Goal: Find contact information: Find contact information

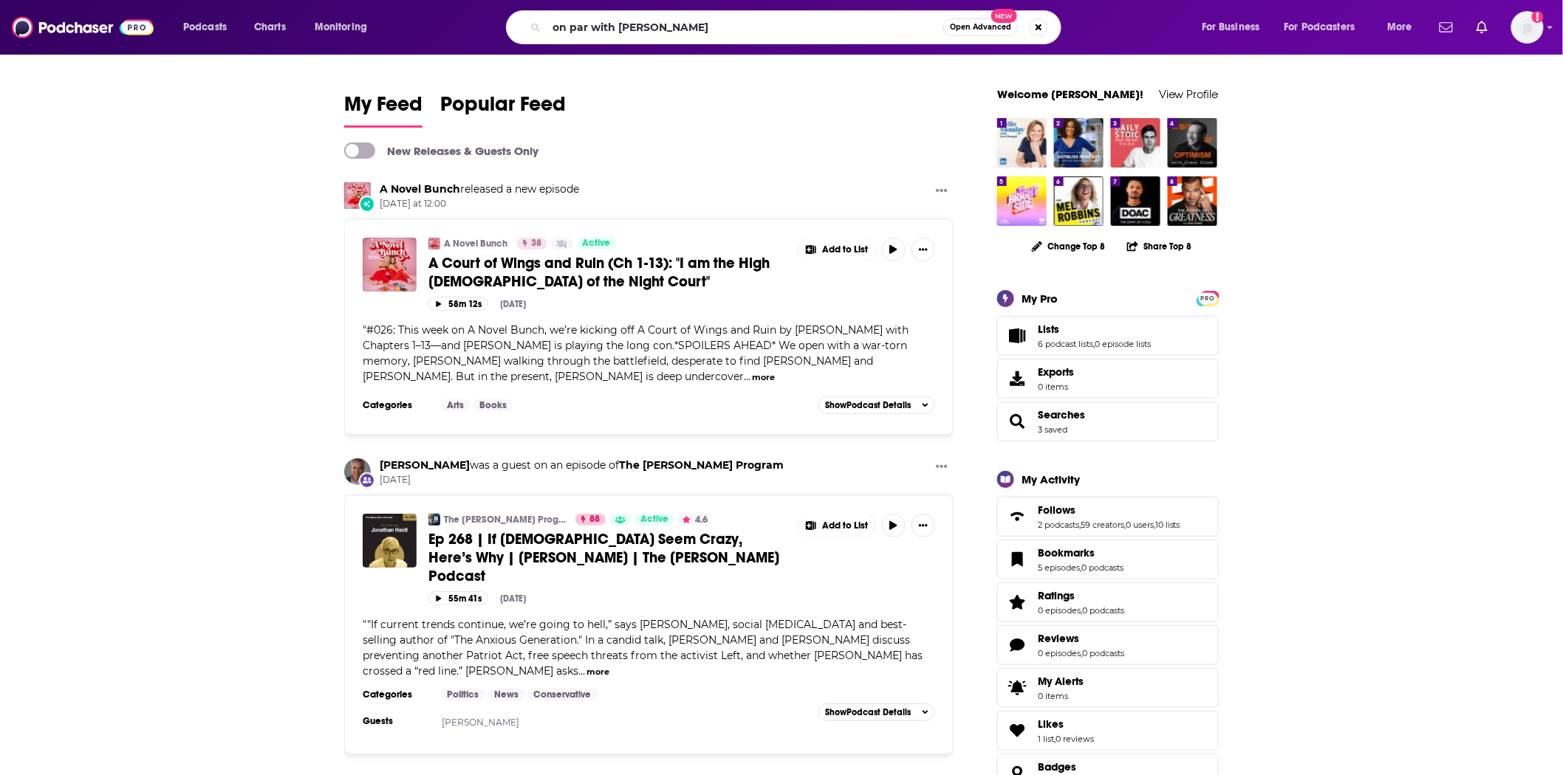
type input "on par with [PERSON_NAME]"
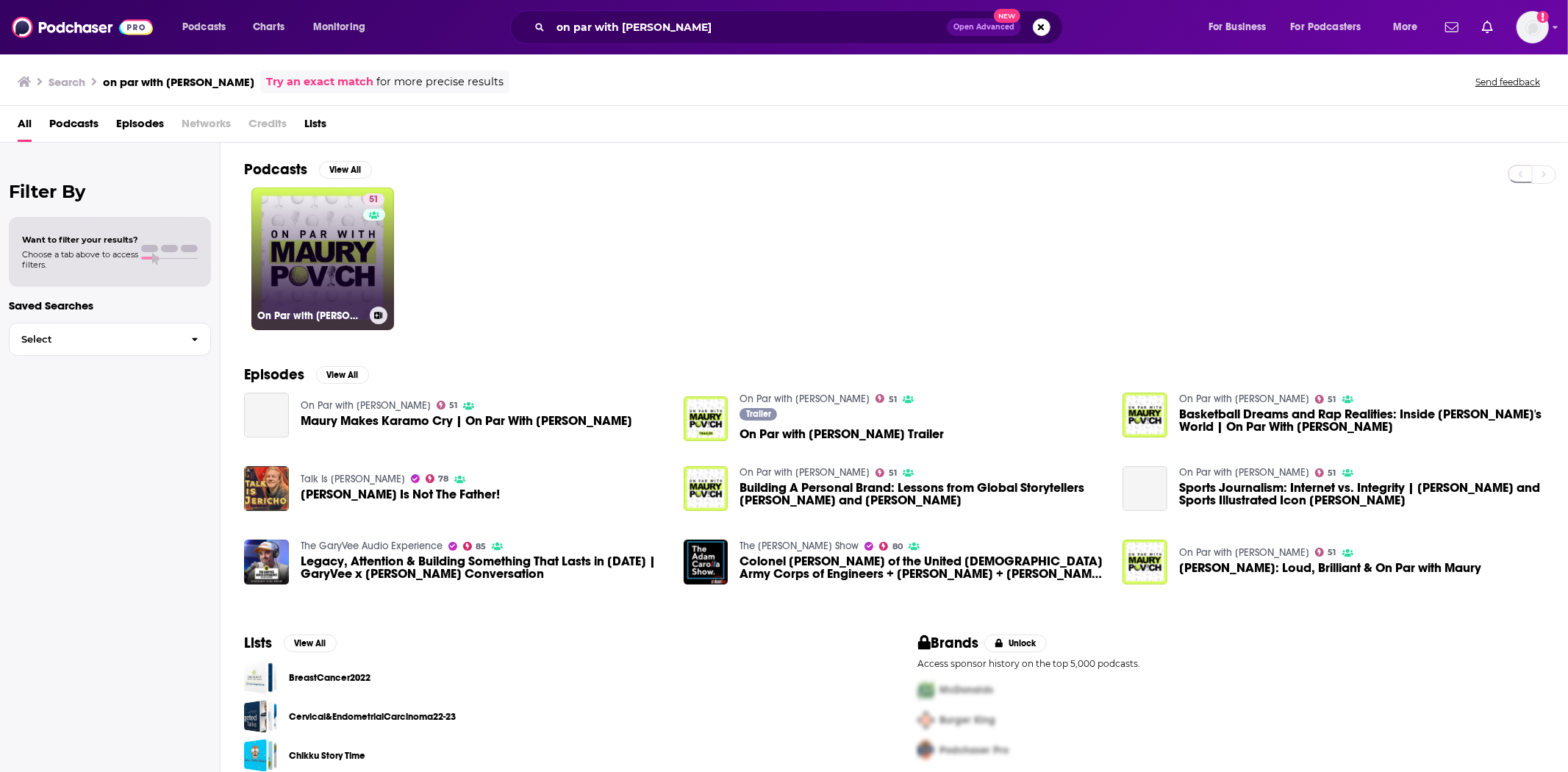
click at [282, 287] on link "51 On Par with [PERSON_NAME]" at bounding box center [323, 258] width 142 height 142
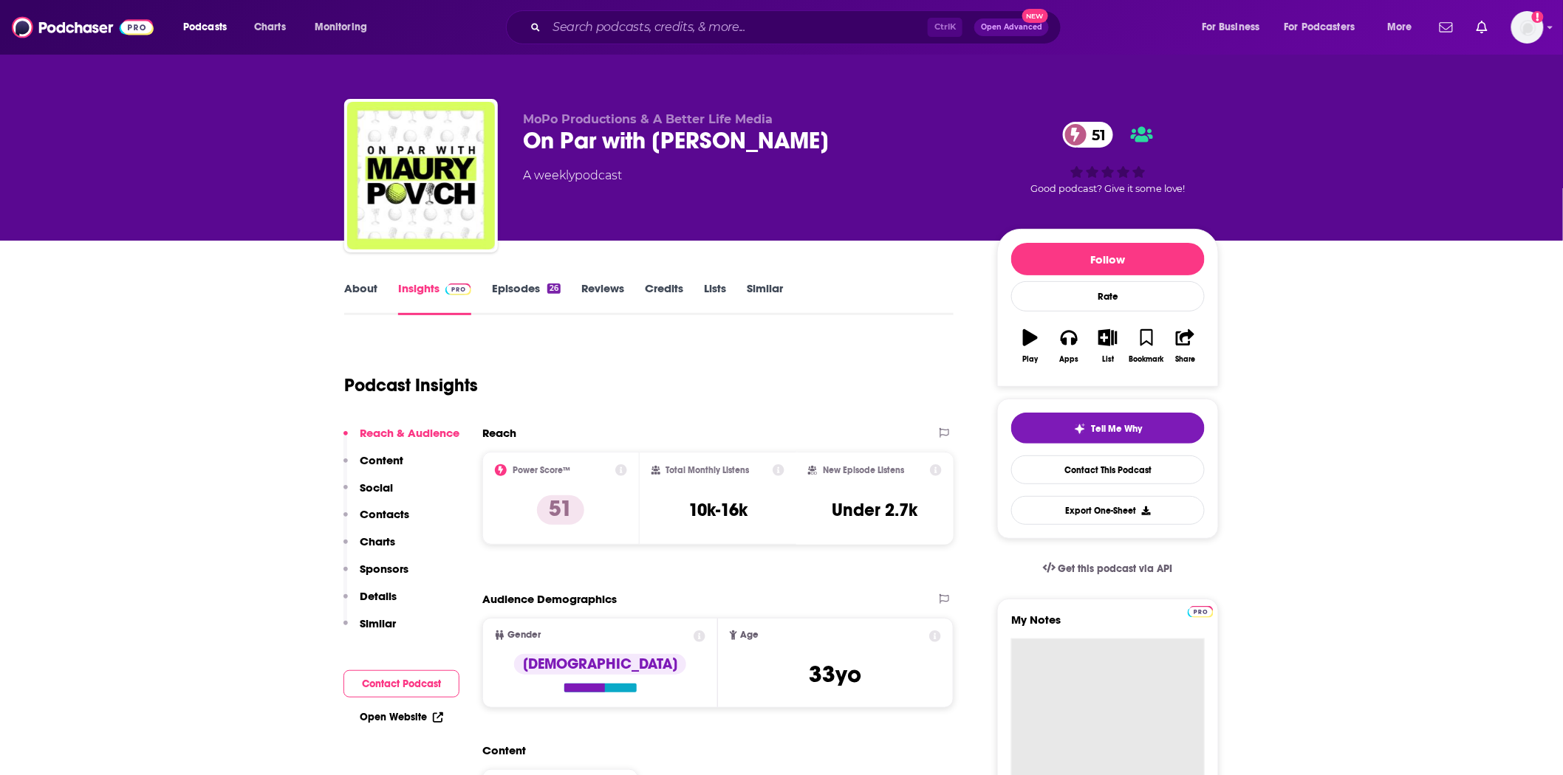
click at [1099, 683] on textarea "My Notes" at bounding box center [1107, 727] width 193 height 177
paste textarea "For Booking Opportunities: [EMAIL_ADDRESS][DOMAIN_NAME] [PERSON_NAME] [PERSON_N…"
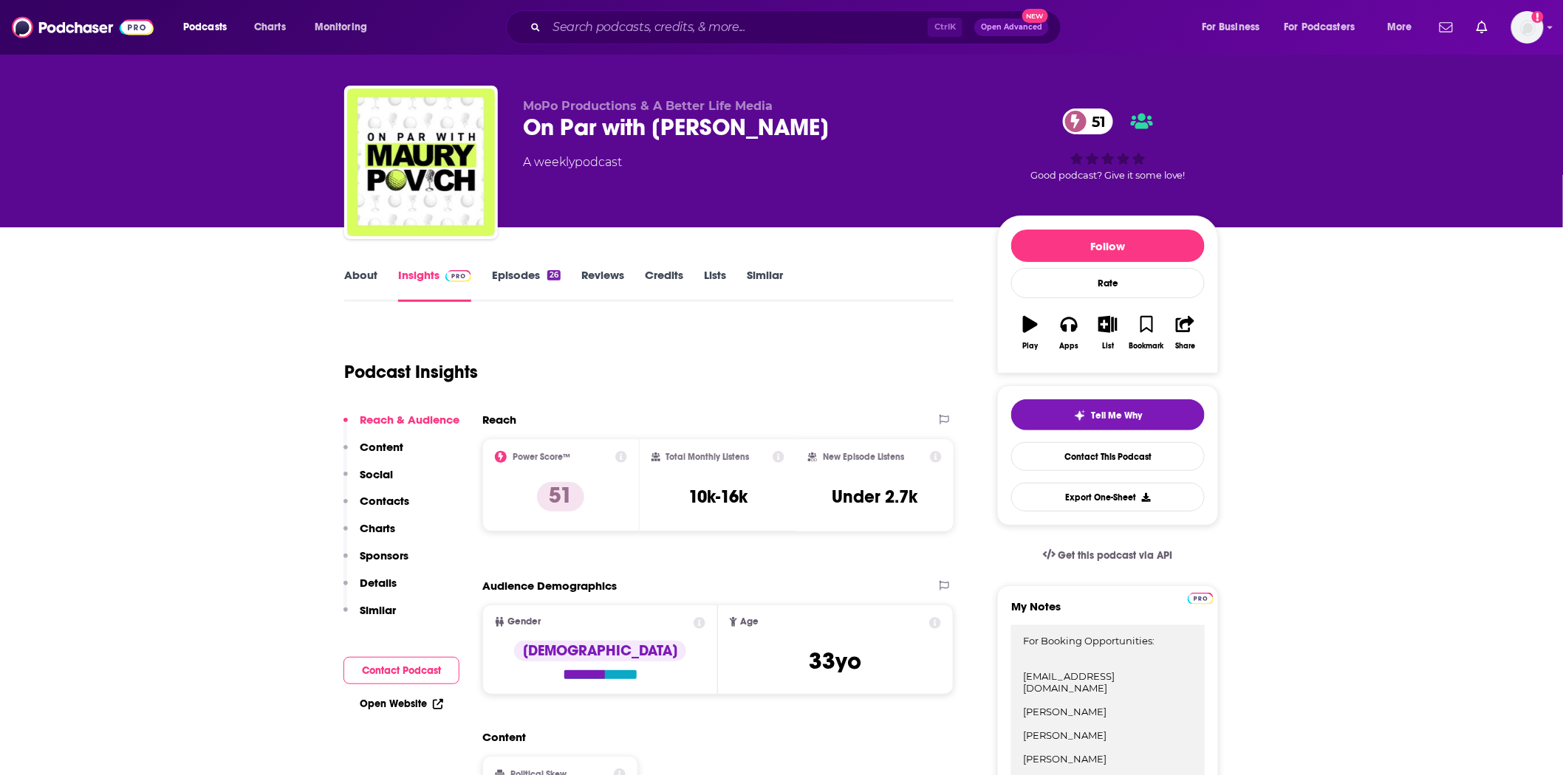
type textarea "For Booking Opportunities: [EMAIL_ADDRESS][DOMAIN_NAME] [PERSON_NAME] [PERSON_N…"
